Goal: Check status: Check status

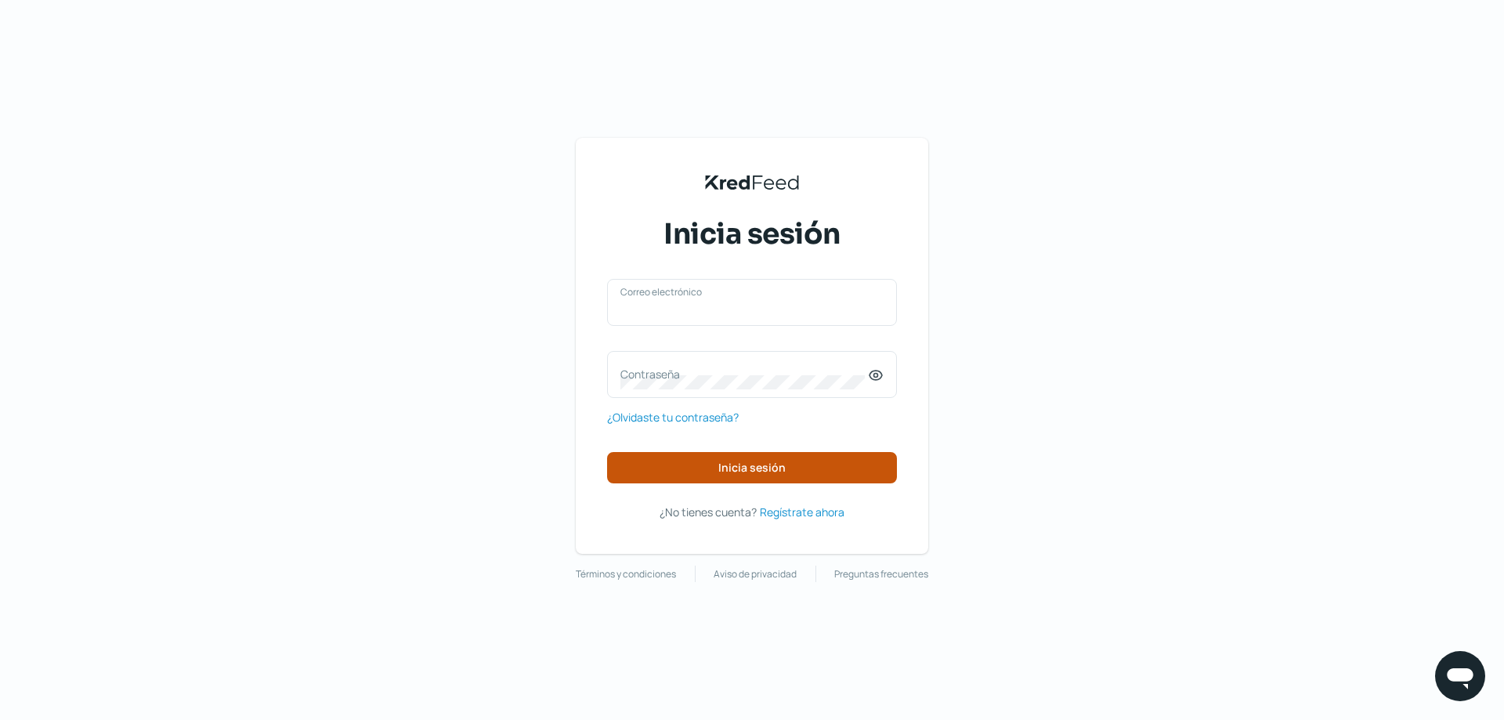
type input "contabilidad@calibracionesime.com.mx"
click at [749, 453] on button "Inicia sesión" at bounding box center [752, 467] width 290 height 31
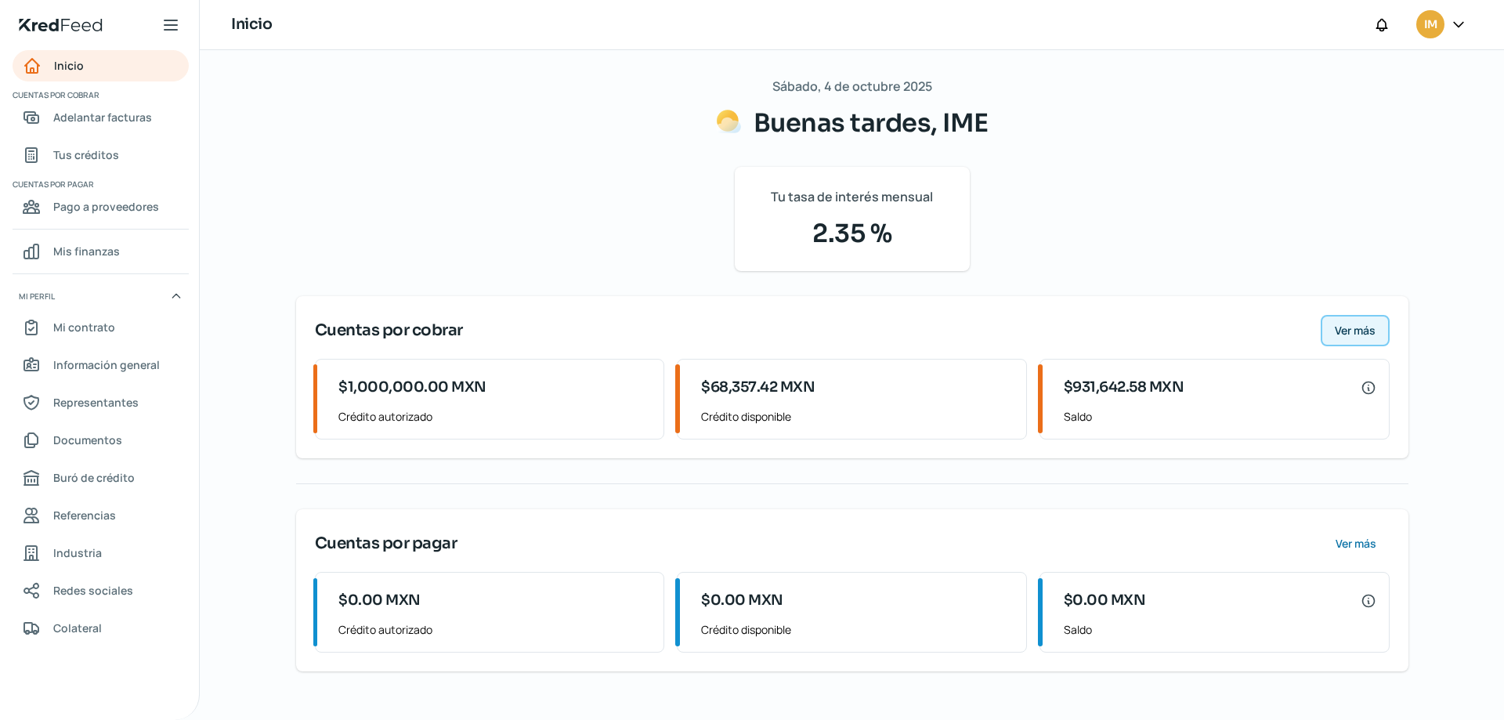
click at [1379, 323] on button "Ver más" at bounding box center [1355, 330] width 69 height 31
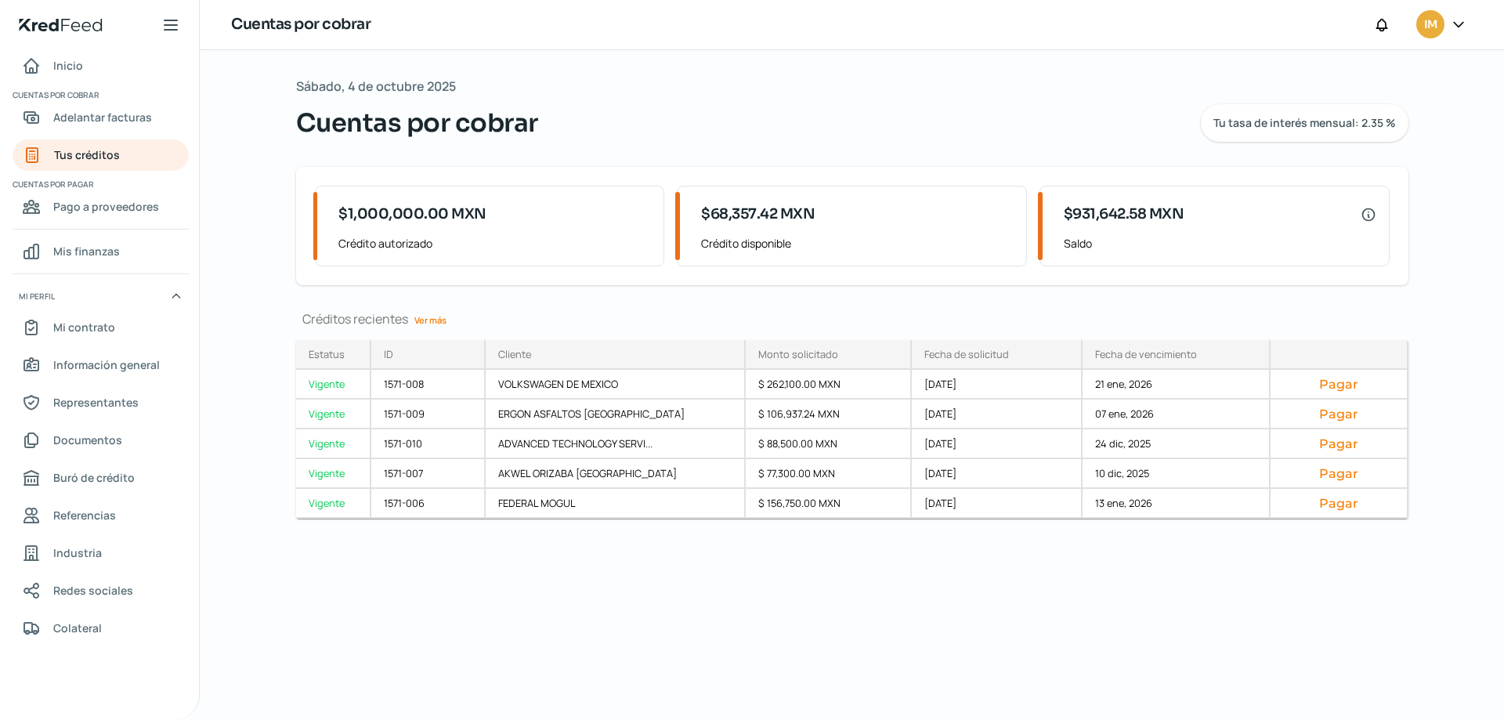
click at [437, 316] on link "Ver más" at bounding box center [430, 320] width 45 height 24
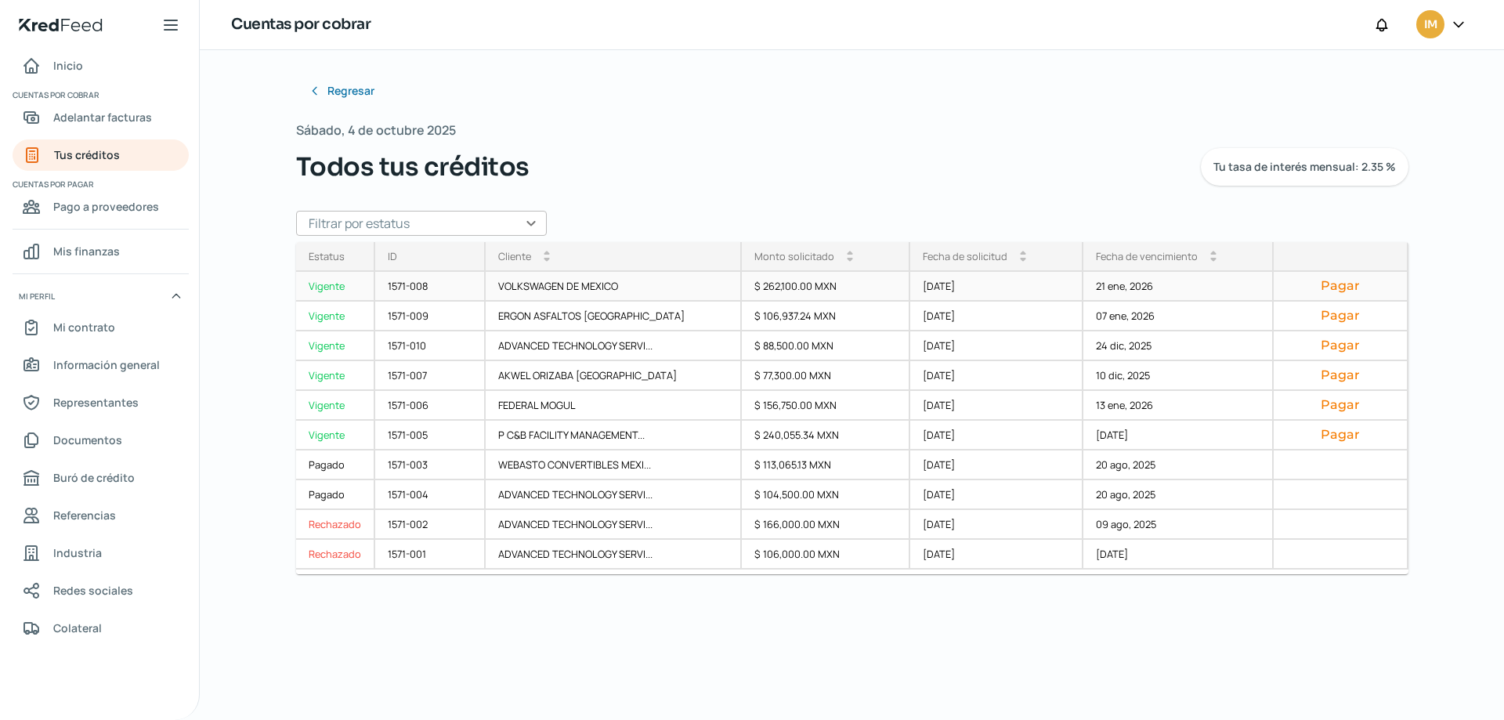
click at [779, 283] on div "$ 262,100.00 MXN" at bounding box center [826, 287] width 168 height 30
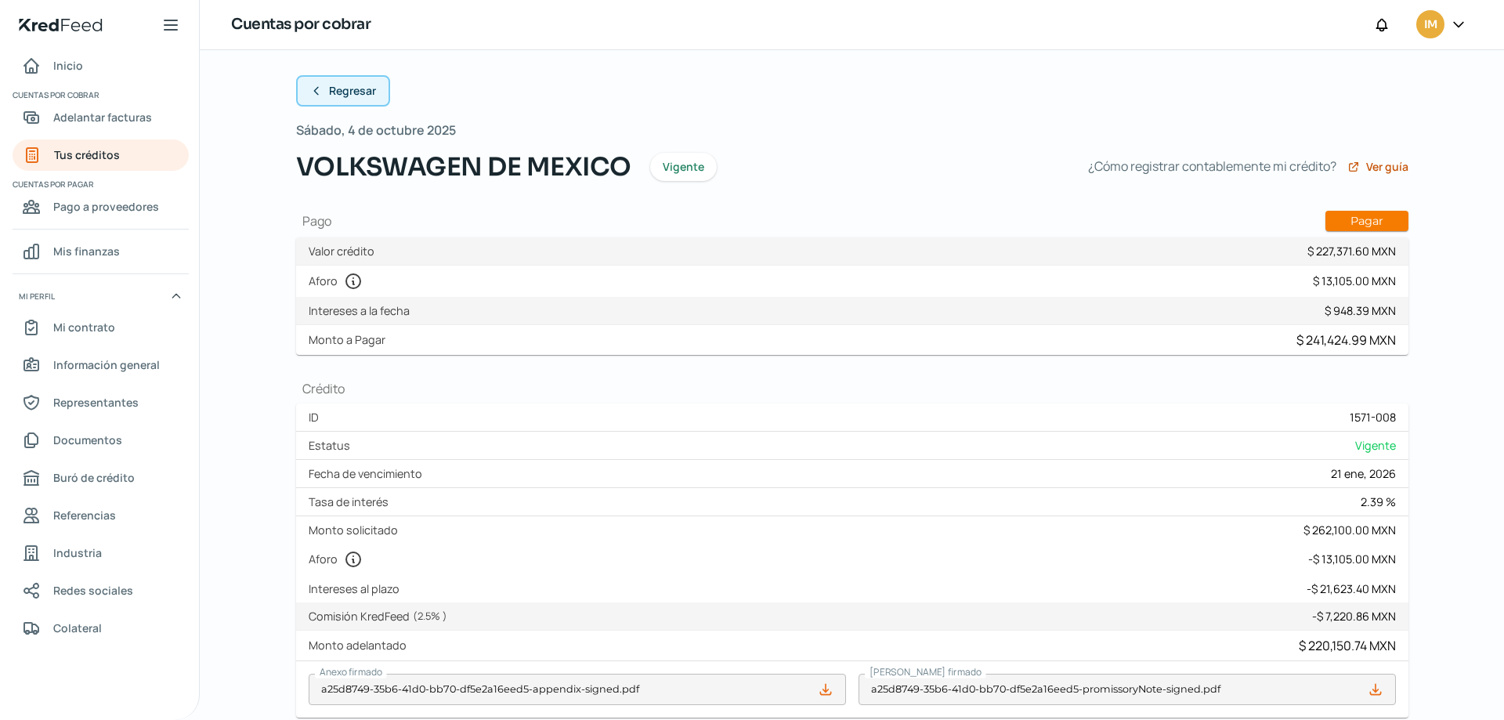
click at [365, 89] on span "Regresar" at bounding box center [352, 90] width 47 height 11
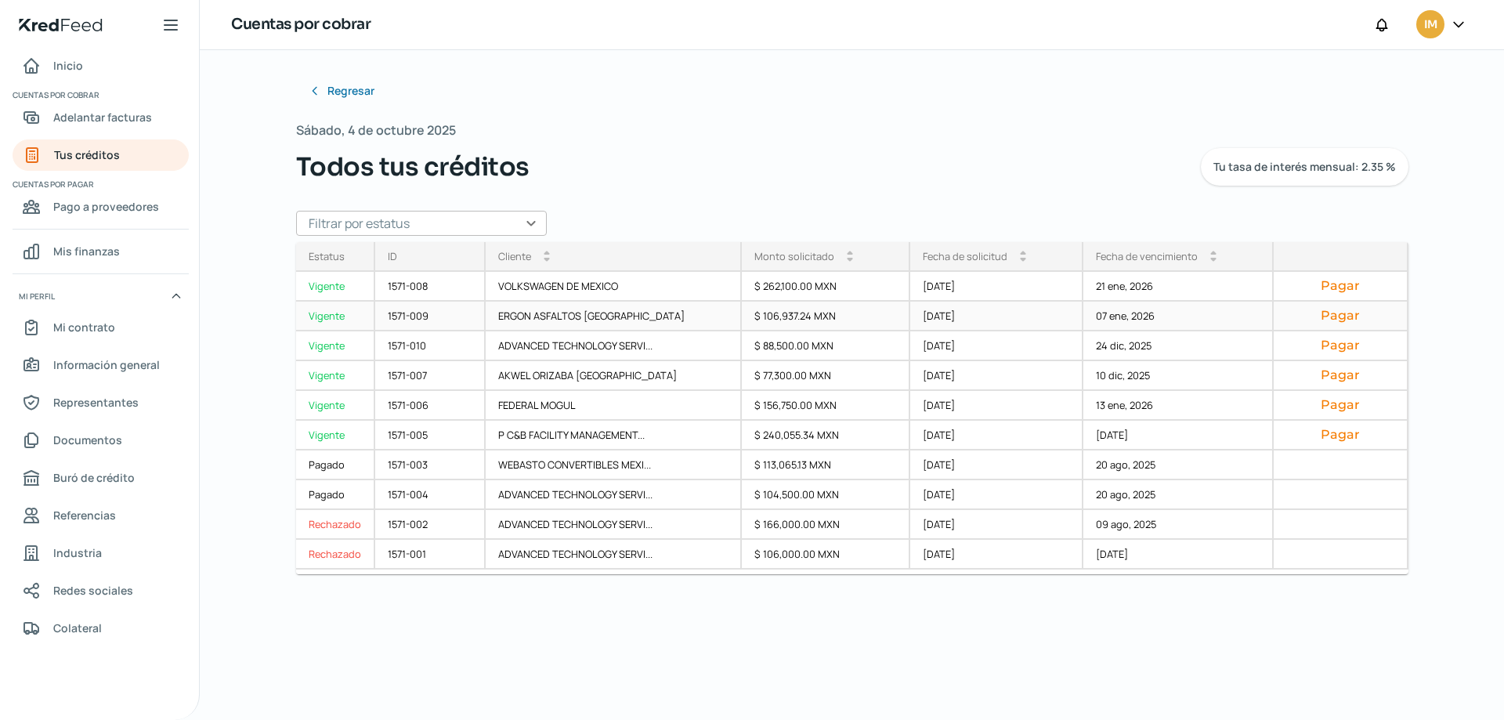
click at [568, 313] on div "ERGON ASFALTOS MEXICO" at bounding box center [614, 317] width 256 height 30
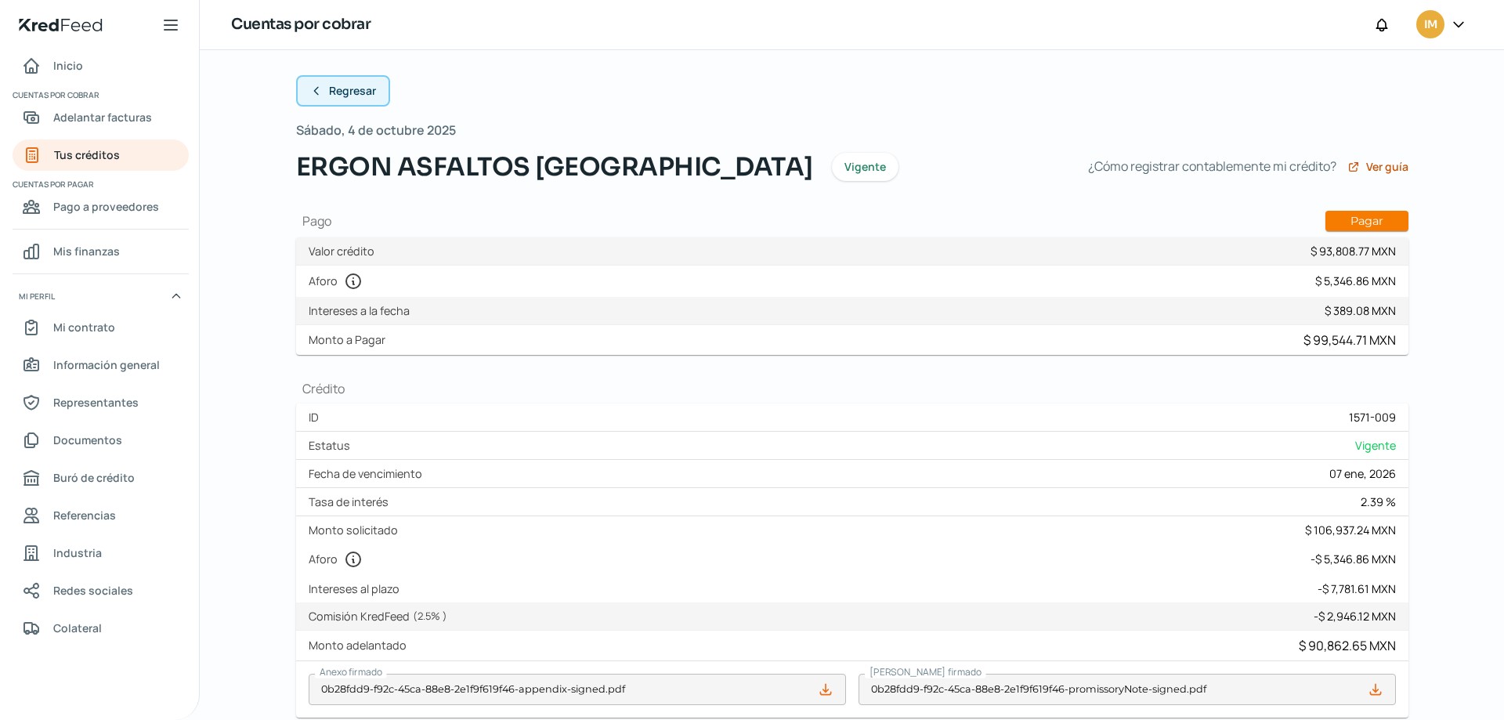
click at [363, 88] on span "Regresar" at bounding box center [352, 90] width 47 height 11
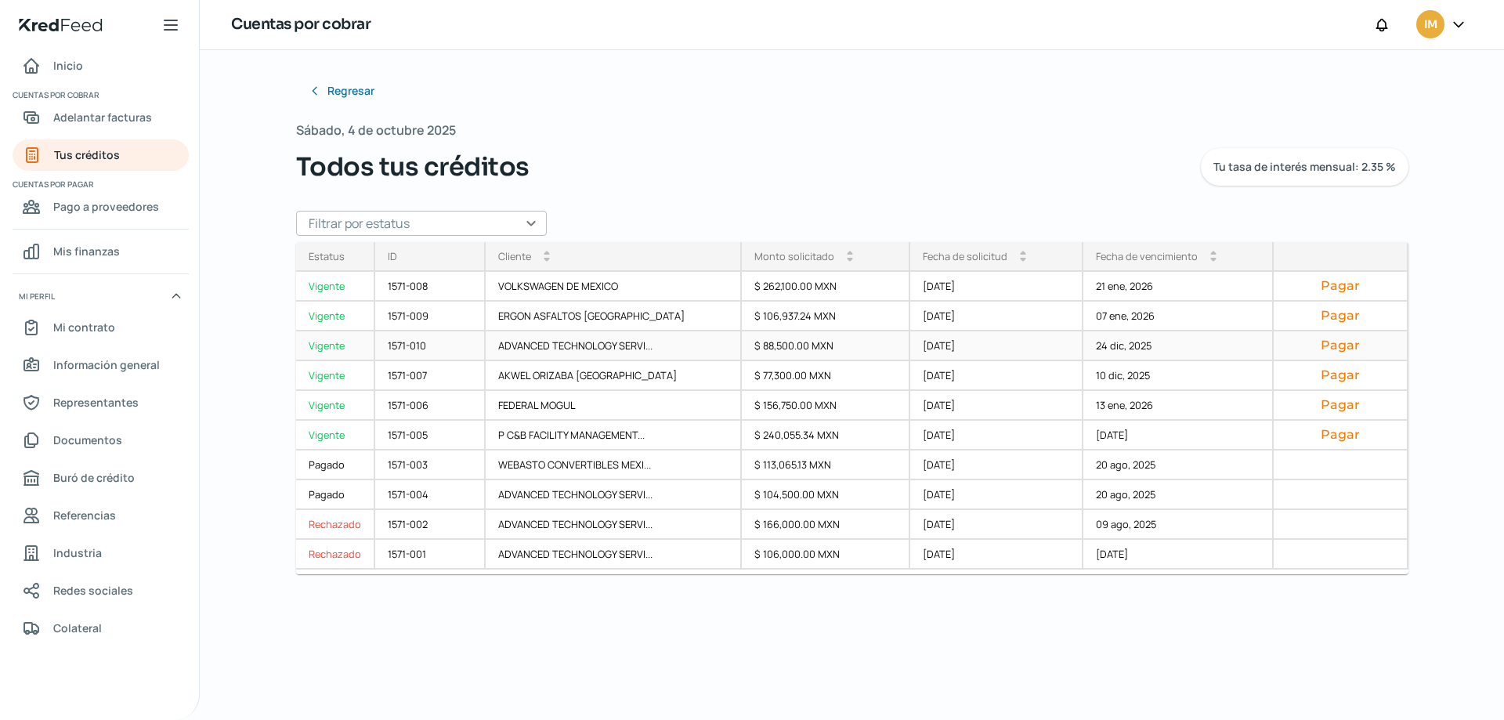
click at [527, 348] on div "ADVANCED TECHNOLOGY SERVI..." at bounding box center [614, 346] width 256 height 30
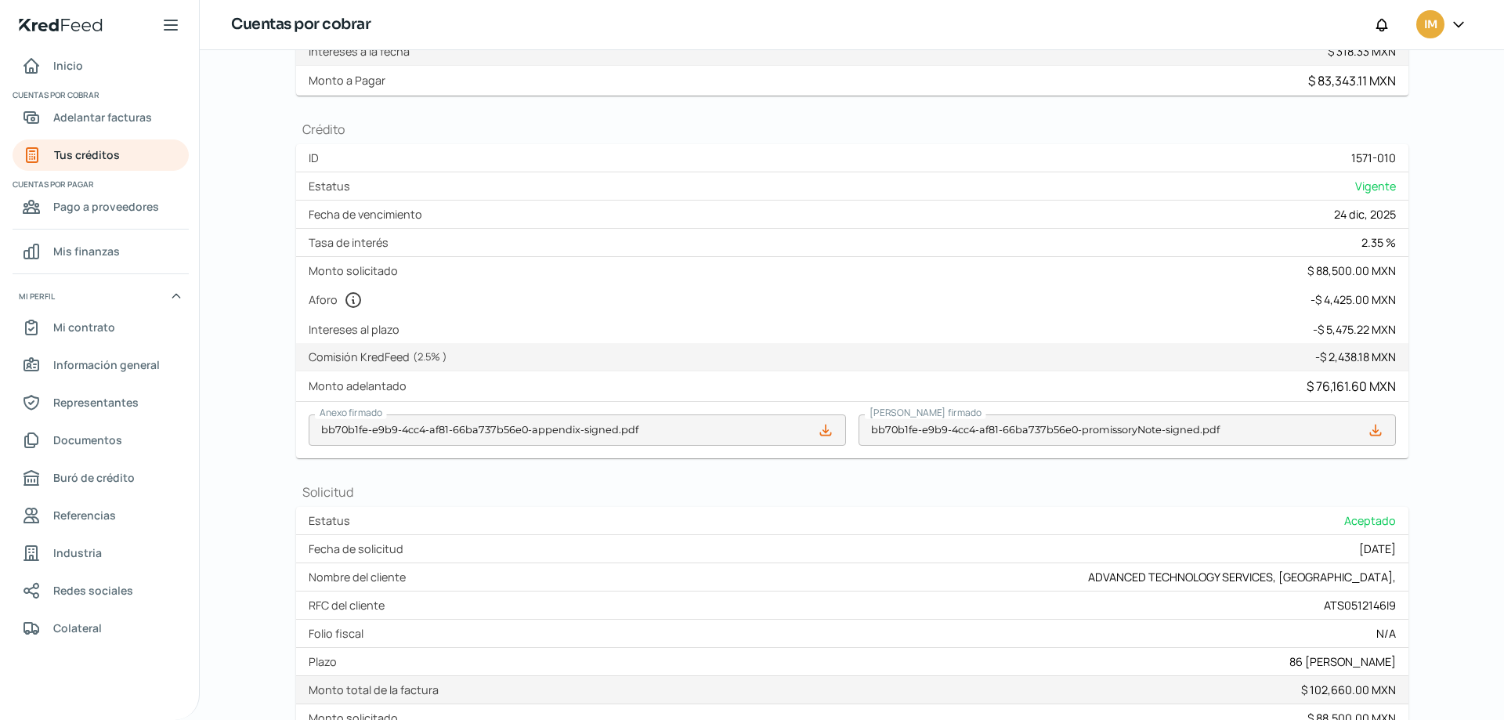
scroll to position [430, 0]
